Goal: Register for event/course

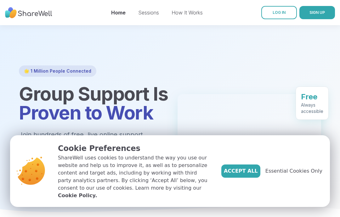
click at [248, 175] on span "Accept All" at bounding box center [241, 172] width 34 height 8
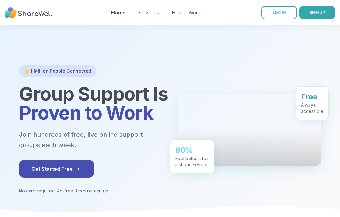
click at [74, 166] on span "Get Started Free" at bounding box center [56, 169] width 50 height 8
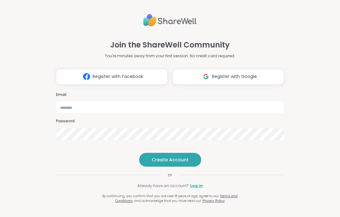
click at [231, 73] on span "Register with Google" at bounding box center [234, 76] width 45 height 7
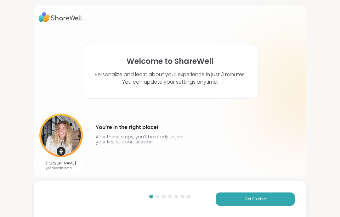
click at [254, 196] on button "Get Started" at bounding box center [255, 199] width 79 height 13
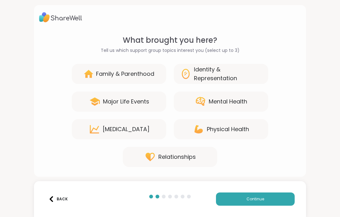
click at [130, 103] on div "Major Life Events" at bounding box center [126, 101] width 46 height 9
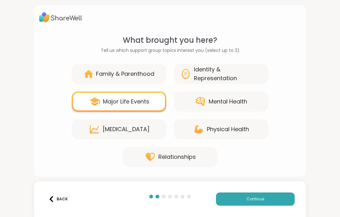
click at [262, 200] on span "Continue" at bounding box center [256, 200] width 18 height 6
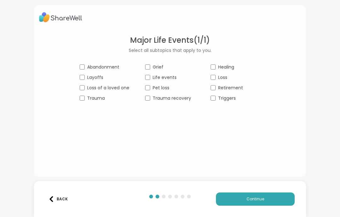
click at [267, 200] on button "Continue" at bounding box center [255, 199] width 79 height 13
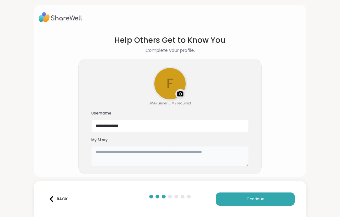
click at [121, 155] on textarea at bounding box center [169, 156] width 157 height 20
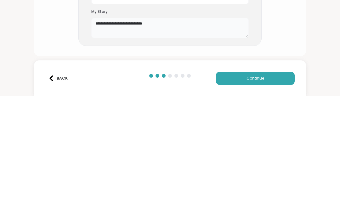
scroll to position [7, 0]
type textarea "**********"
click at [310, 43] on div "**********" at bounding box center [170, 108] width 340 height 217
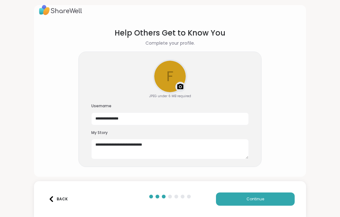
click at [267, 198] on button "Continue" at bounding box center [255, 199] width 79 height 13
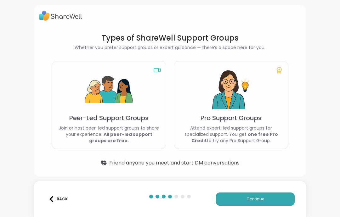
click at [252, 112] on img at bounding box center [231, 89] width 47 height 47
click at [238, 113] on img at bounding box center [231, 89] width 47 height 47
click at [231, 113] on img at bounding box center [231, 89] width 47 height 47
click at [281, 69] on icon at bounding box center [280, 70] width 8 height 8
click at [263, 197] on span "Continue" at bounding box center [256, 200] width 18 height 6
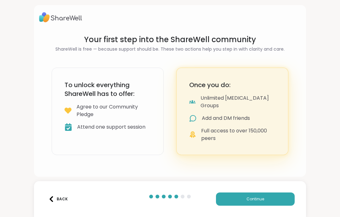
scroll to position [0, 0]
click at [267, 198] on button "Continue" at bounding box center [255, 199] width 79 height 13
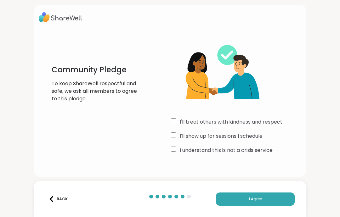
click at [260, 202] on button "I Agree" at bounding box center [255, 199] width 79 height 13
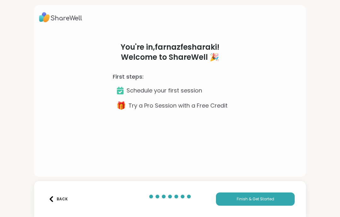
click at [211, 102] on p "Try a Pro Session with a Free Credit" at bounding box center [178, 105] width 99 height 9
click at [158, 105] on p "Try a Pro Session with a Free Credit" at bounding box center [178, 105] width 99 height 9
click at [257, 197] on span "Finish & Get Started" at bounding box center [255, 200] width 37 height 6
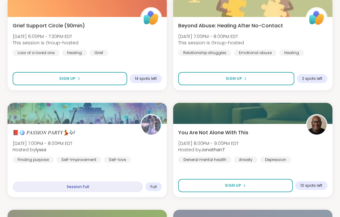
scroll to position [1436, 0]
click at [315, 161] on div "You Are Not Alone With [DATE][DATE] 8:00PM - 9:00PM EDT Hosted by JonathanT Gen…" at bounding box center [252, 146] width 149 height 34
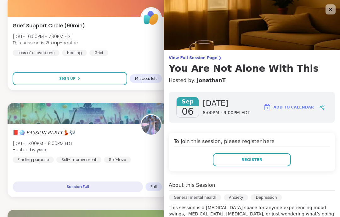
click at [332, 3] on img at bounding box center [252, 25] width 176 height 50
click at [330, 8] on icon at bounding box center [331, 10] width 8 height 8
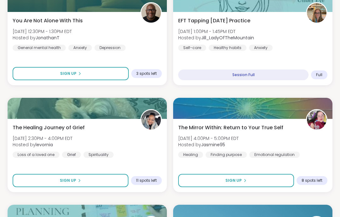
scroll to position [1120, 0]
